Goal: Task Accomplishment & Management: Use online tool/utility

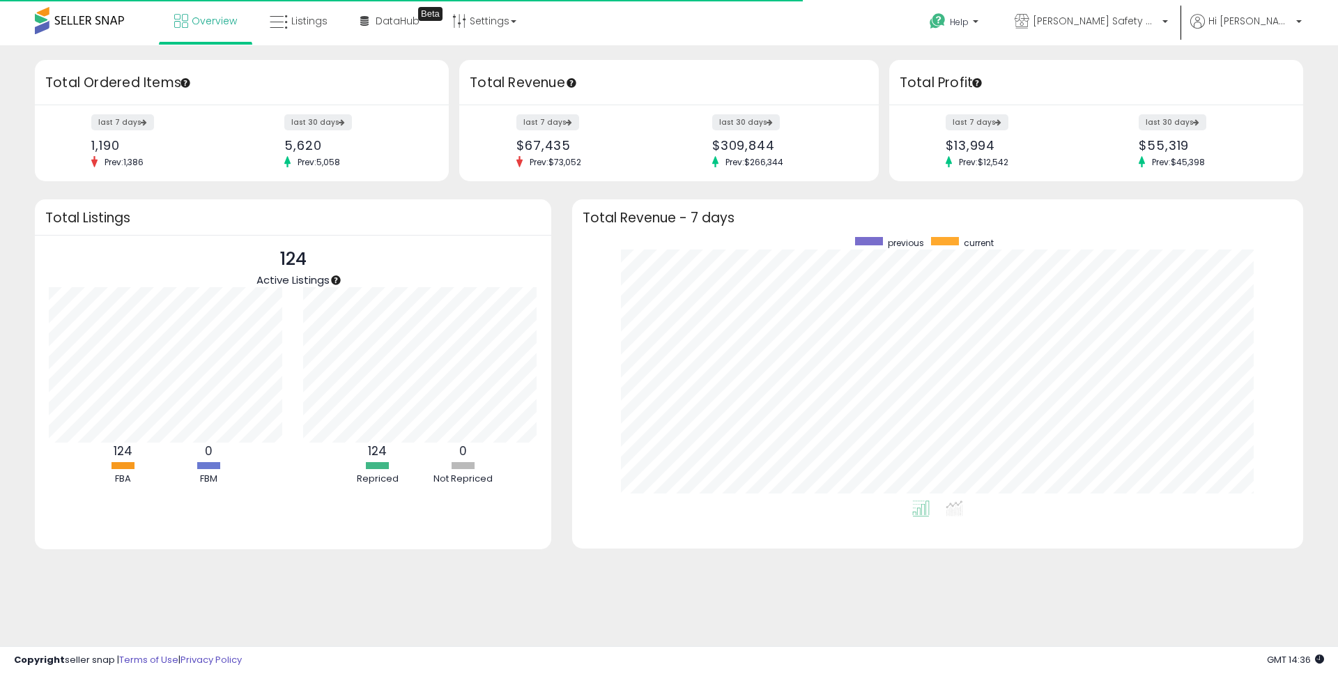
scroll to position [263, 703]
click at [277, 29] on icon at bounding box center [279, 22] width 18 height 18
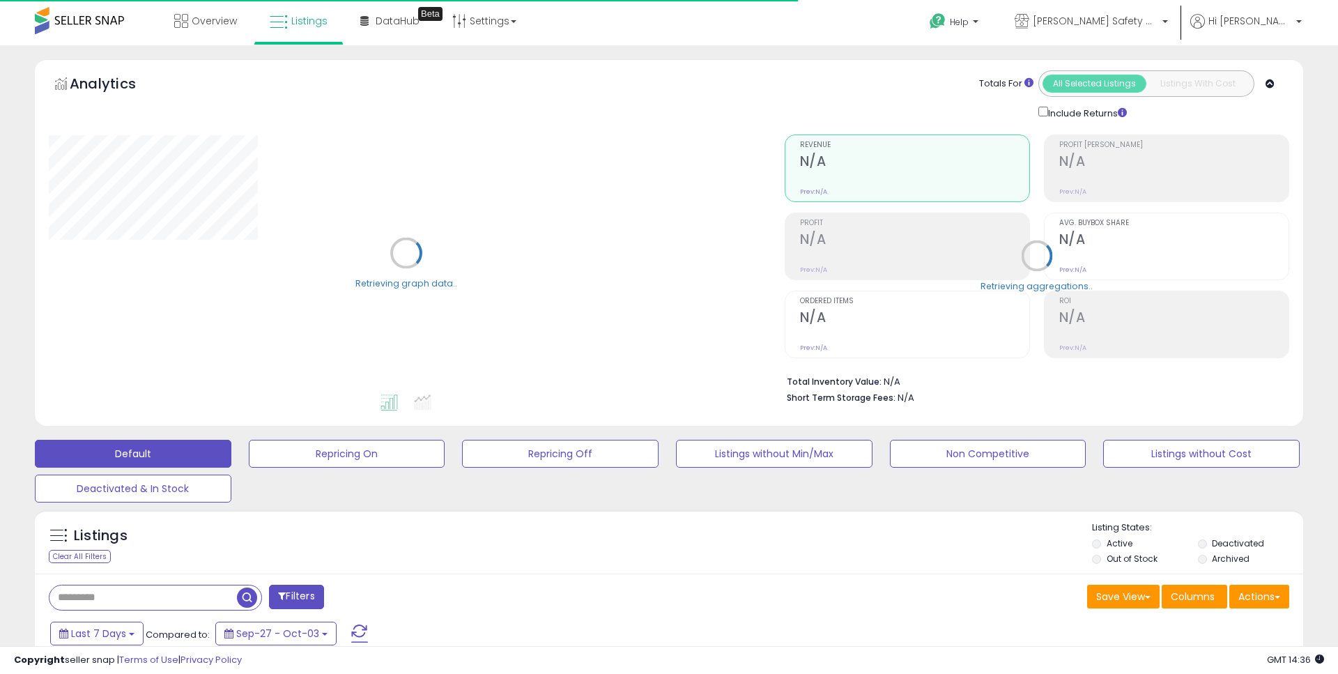
type input "**********"
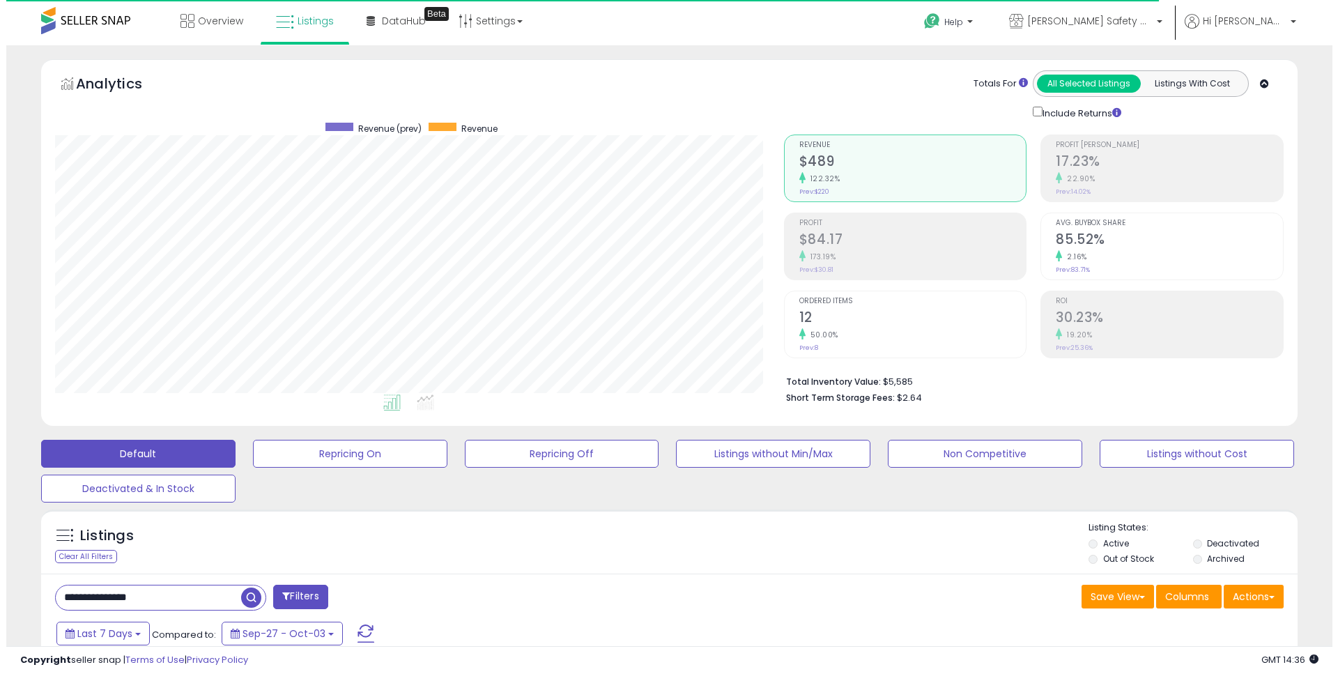
scroll to position [286, 729]
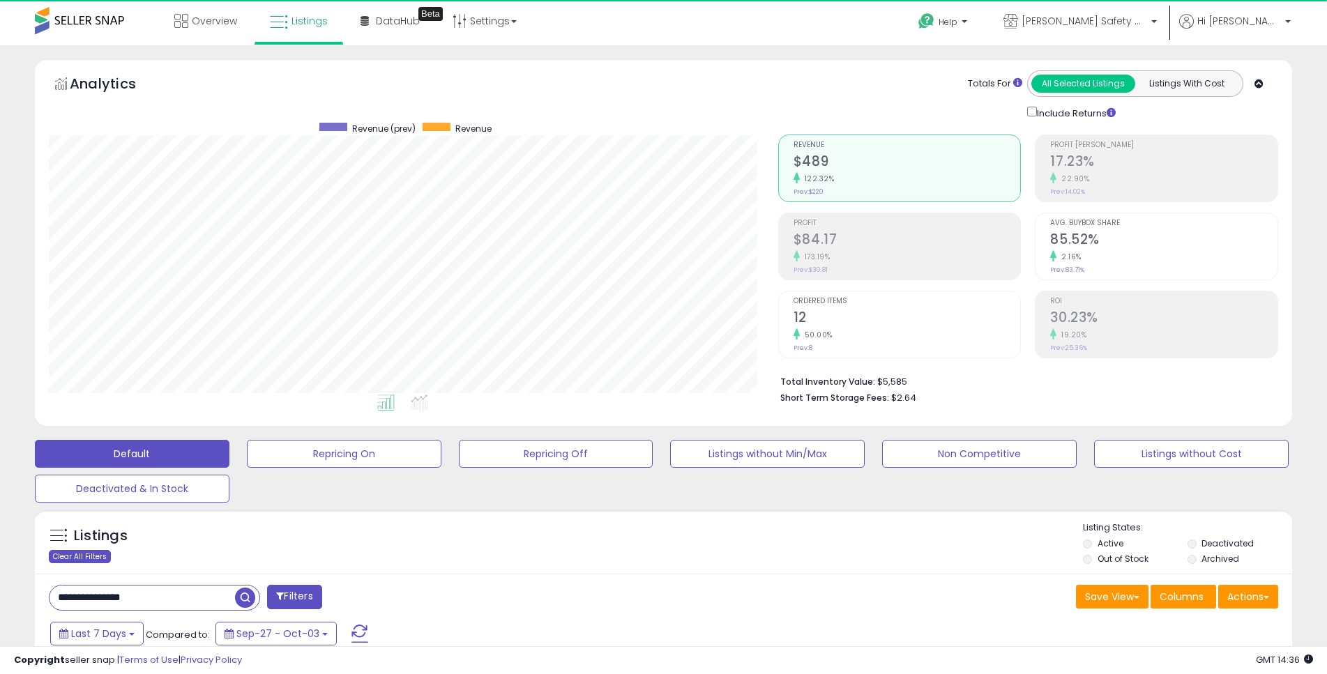
click at [86, 556] on div "Clear All Filters" at bounding box center [80, 556] width 62 height 13
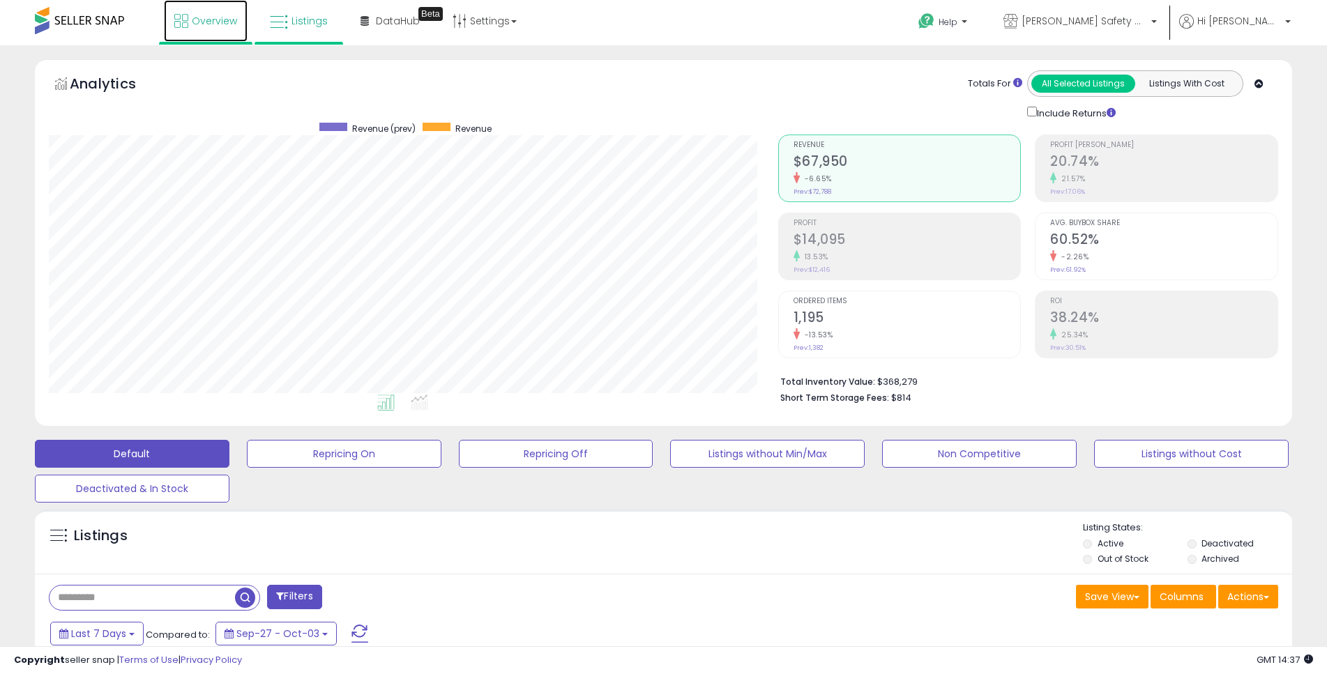
click at [205, 27] on span "Overview" at bounding box center [214, 21] width 45 height 14
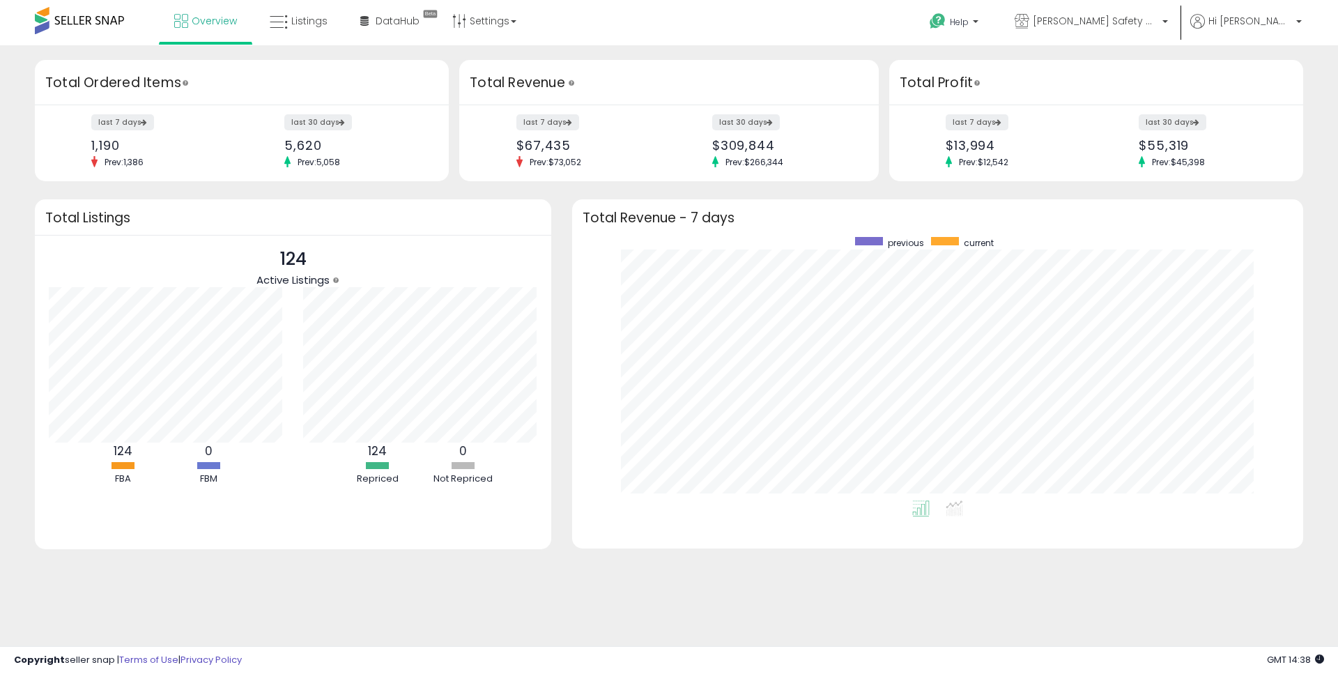
scroll to position [263, 703]
